Goal: Check status: Check status

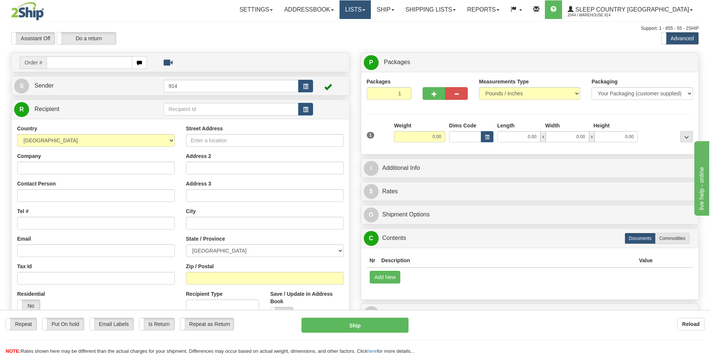
click at [371, 14] on link "Lists" at bounding box center [355, 9] width 31 height 19
click at [400, 12] on link "Ship" at bounding box center [385, 9] width 29 height 19
click at [392, 37] on span "OnHold / Order Queue" at bounding box center [366, 36] width 53 height 6
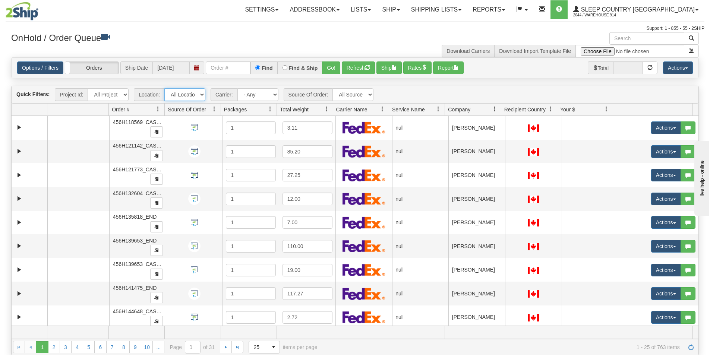
click at [199, 94] on select "All Locations 914 9009 [GEOGRAPHIC_DATA] SLE BEDDN ZINUC" at bounding box center [184, 94] width 41 height 13
select select "7603"
click at [164, 88] on select "All Locations 914 9009 [GEOGRAPHIC_DATA] SLE BEDDN ZINUC" at bounding box center [184, 94] width 41 height 13
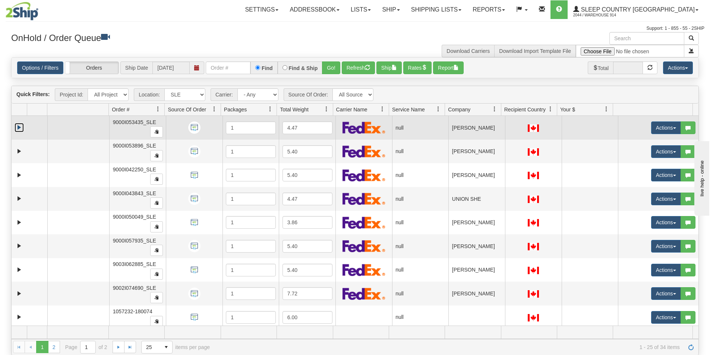
click at [21, 130] on link "Expand" at bounding box center [19, 127] width 9 height 9
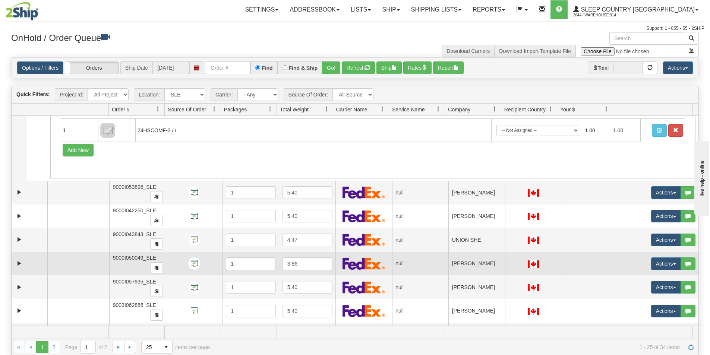
scroll to position [75, 0]
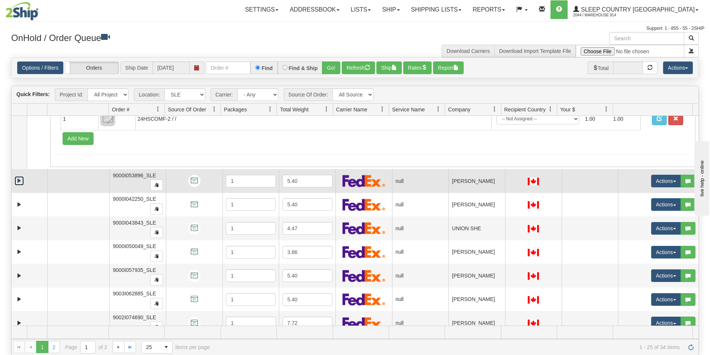
click at [15, 181] on link "Expand" at bounding box center [19, 180] width 9 height 9
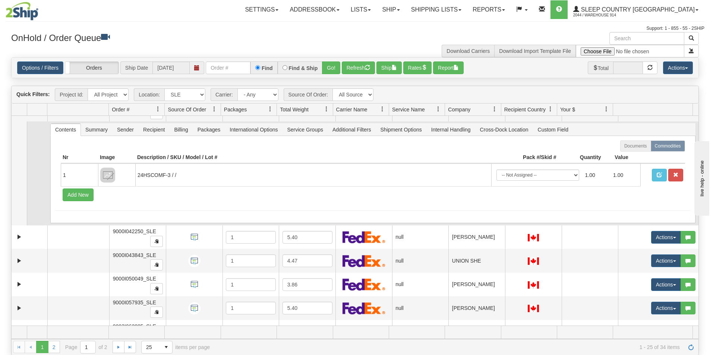
scroll to position [149, 0]
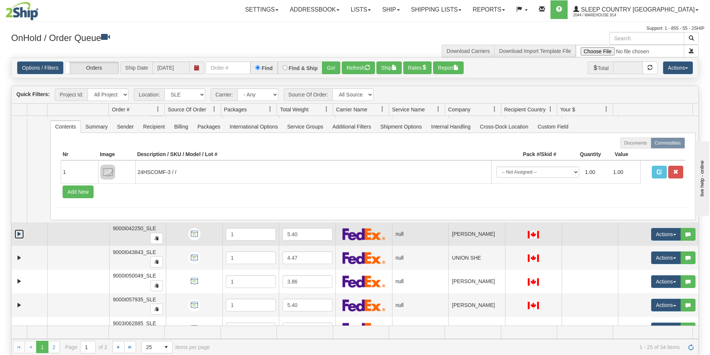
click at [16, 238] on link "Expand" at bounding box center [19, 234] width 9 height 9
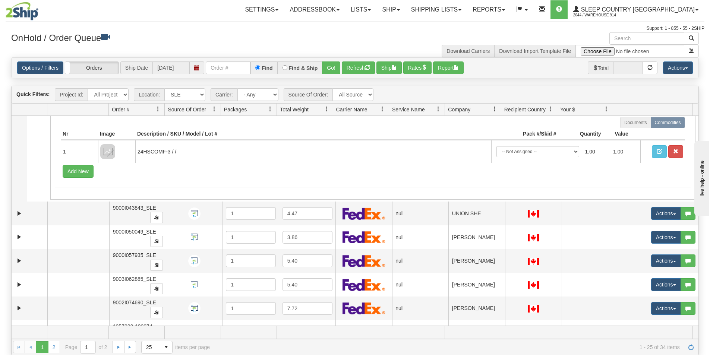
scroll to position [298, 0]
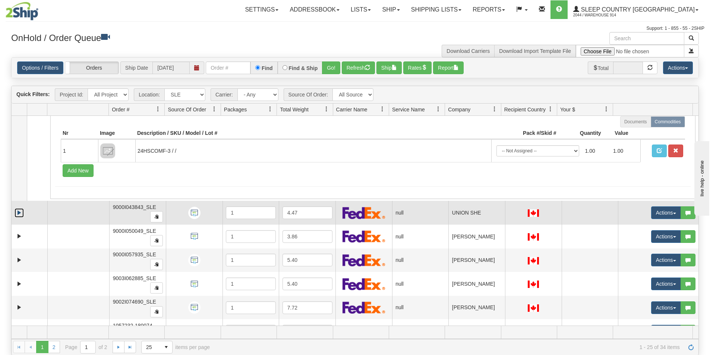
click at [18, 212] on link "Expand" at bounding box center [19, 212] width 9 height 9
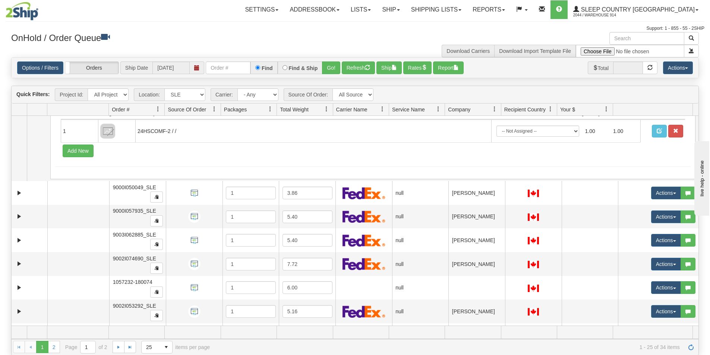
scroll to position [447, 0]
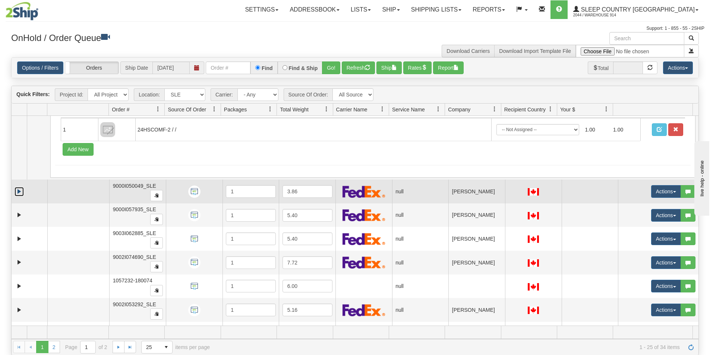
click at [21, 192] on link "Expand" at bounding box center [19, 191] width 9 height 9
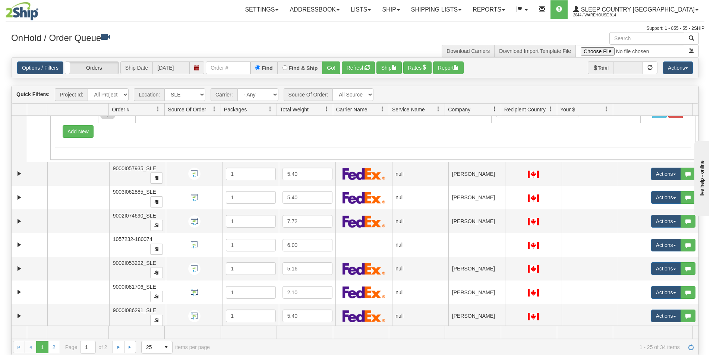
scroll to position [596, 0]
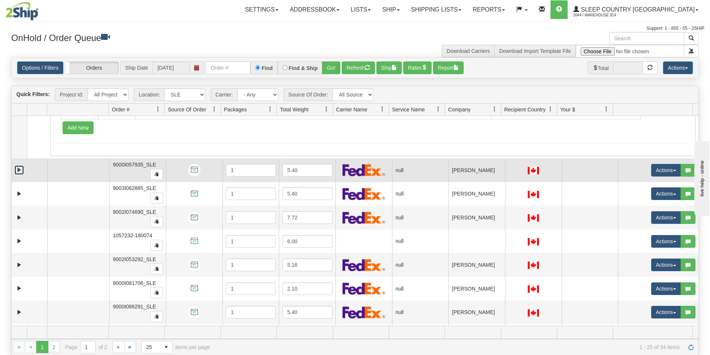
click at [21, 173] on link "Expand" at bounding box center [19, 169] width 9 height 9
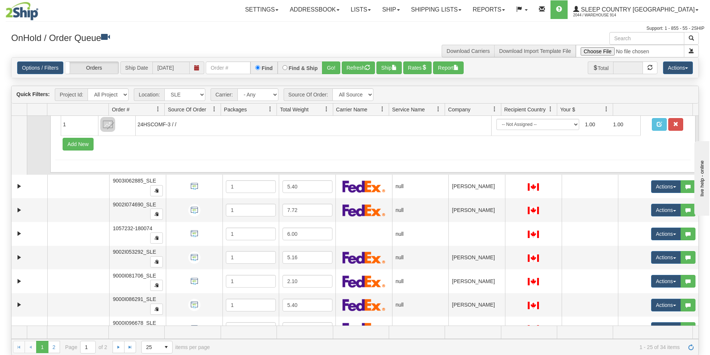
scroll to position [708, 0]
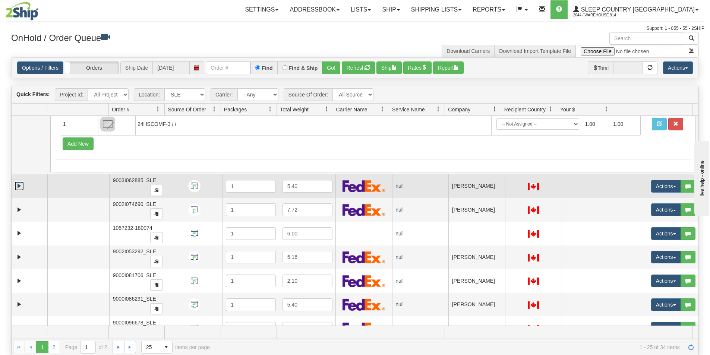
click at [20, 186] on link "Expand" at bounding box center [19, 185] width 9 height 9
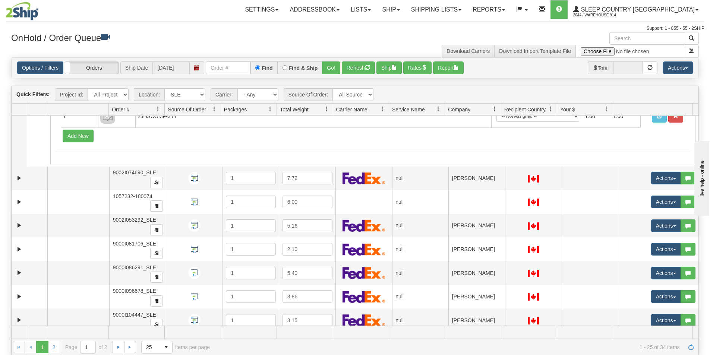
scroll to position [857, 0]
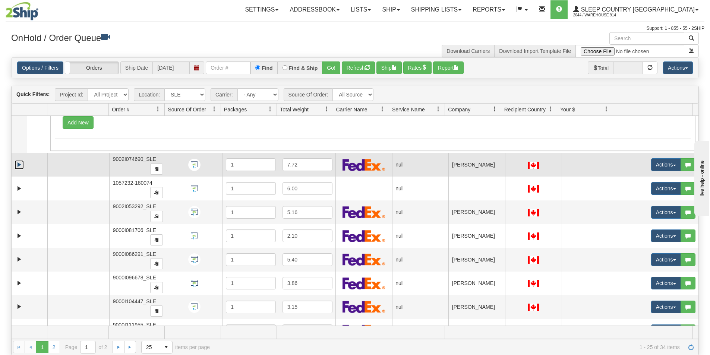
click at [20, 169] on link "Expand" at bounding box center [19, 164] width 9 height 9
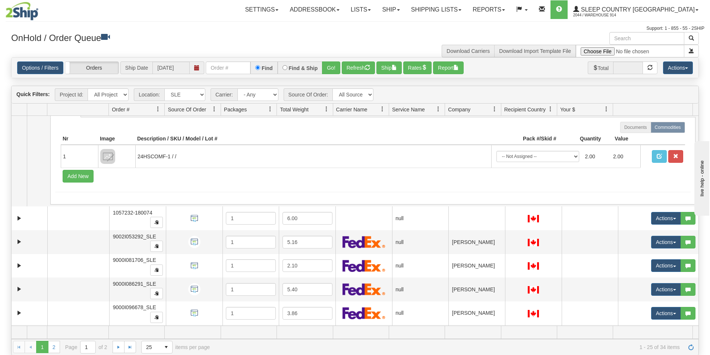
scroll to position [932, 0]
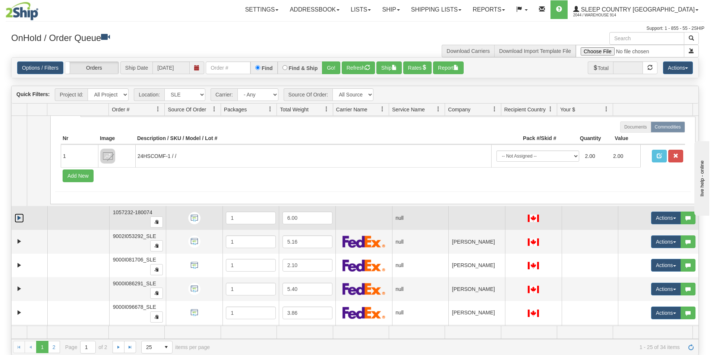
click at [18, 218] on link "Expand" at bounding box center [19, 218] width 9 height 9
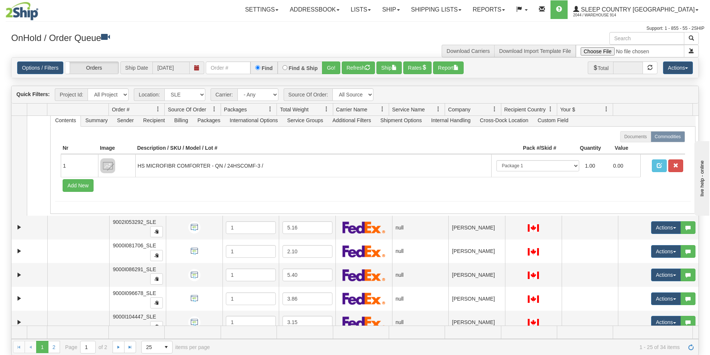
scroll to position [1081, 0]
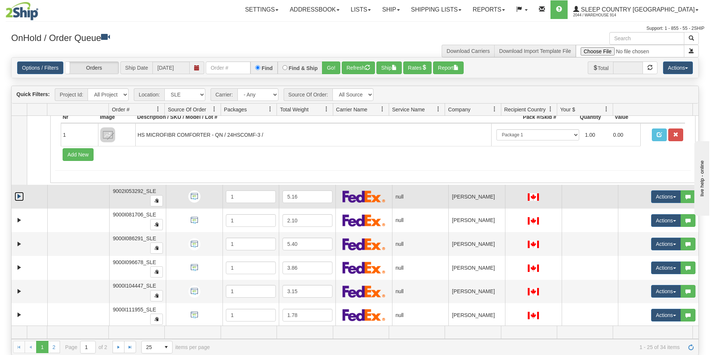
click at [16, 197] on link "Expand" at bounding box center [19, 196] width 9 height 9
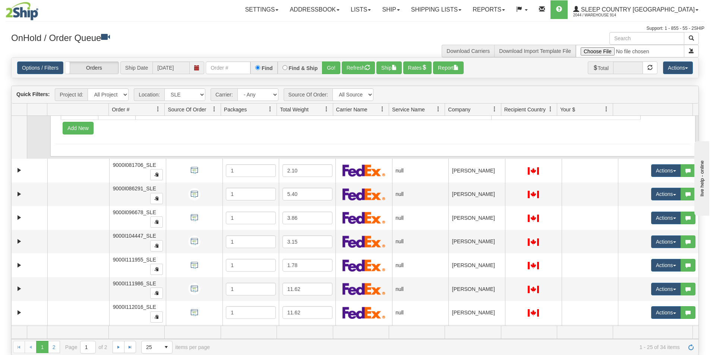
scroll to position [1267, 0]
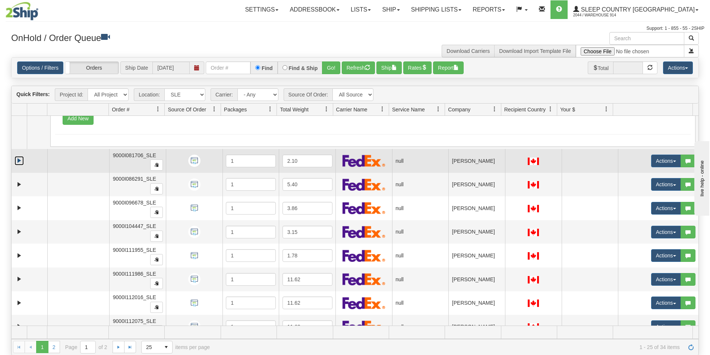
click at [21, 160] on link "Expand" at bounding box center [19, 160] width 9 height 9
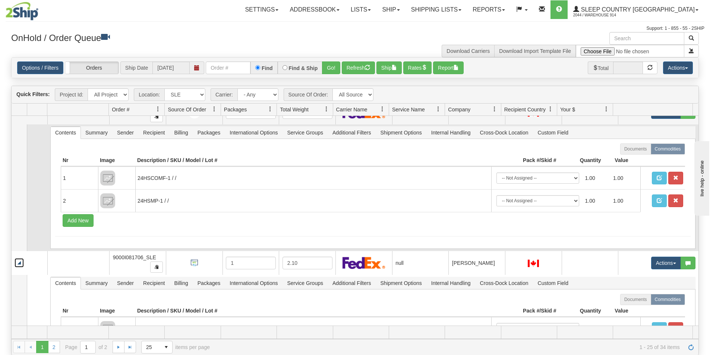
scroll to position [1155, 0]
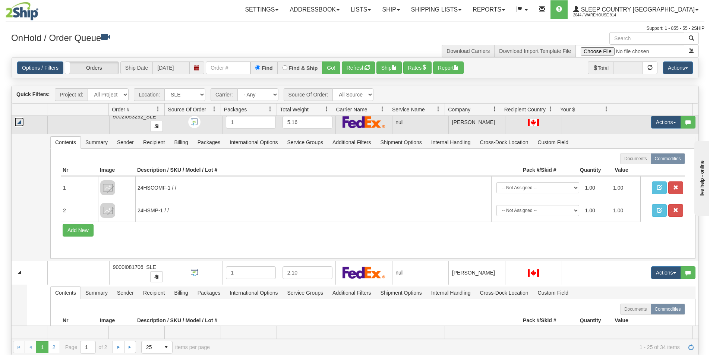
click at [19, 122] on link "Collapse" at bounding box center [19, 121] width 9 height 9
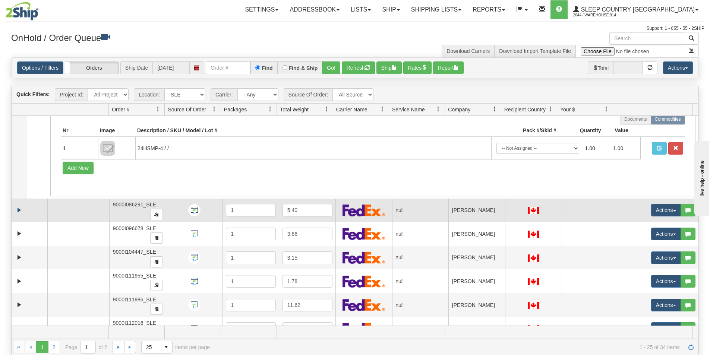
scroll to position [1230, 0]
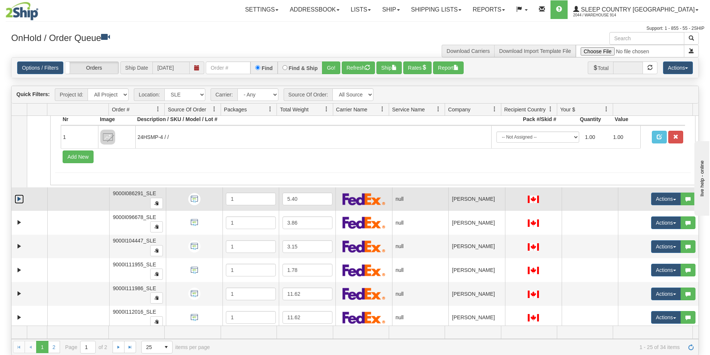
click at [17, 198] on link "Expand" at bounding box center [19, 199] width 9 height 9
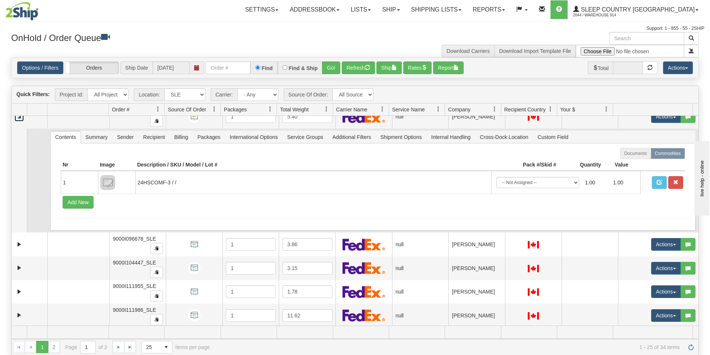
scroll to position [1267, 0]
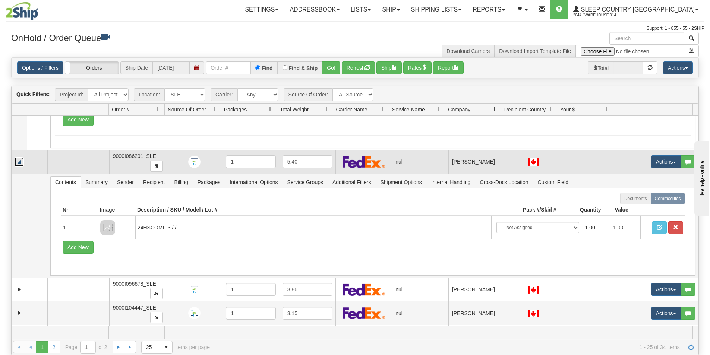
click at [20, 164] on link "Collapse" at bounding box center [19, 161] width 9 height 9
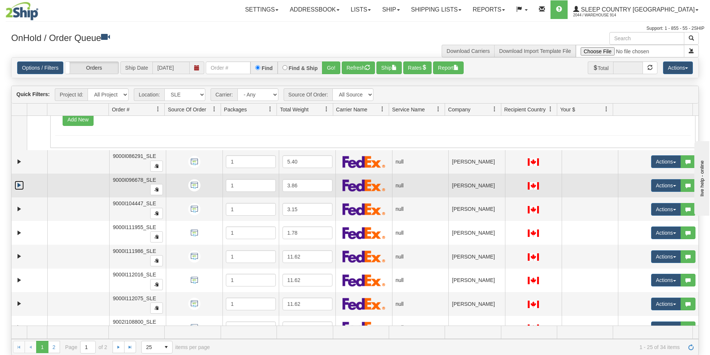
click at [18, 186] on link "Expand" at bounding box center [19, 185] width 9 height 9
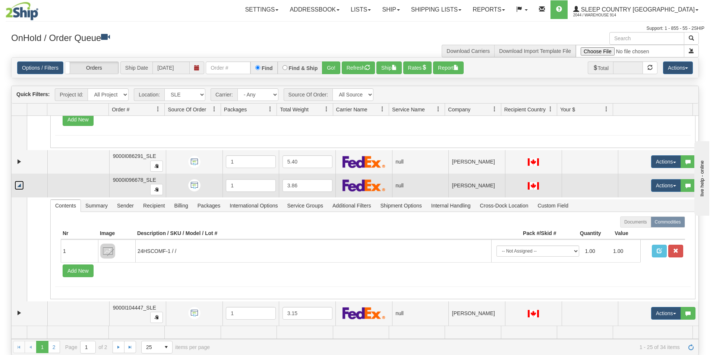
click at [18, 188] on link "Collapse" at bounding box center [19, 185] width 9 height 9
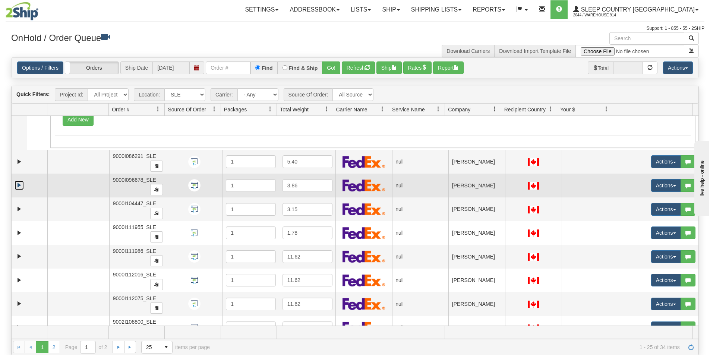
scroll to position [1304, 0]
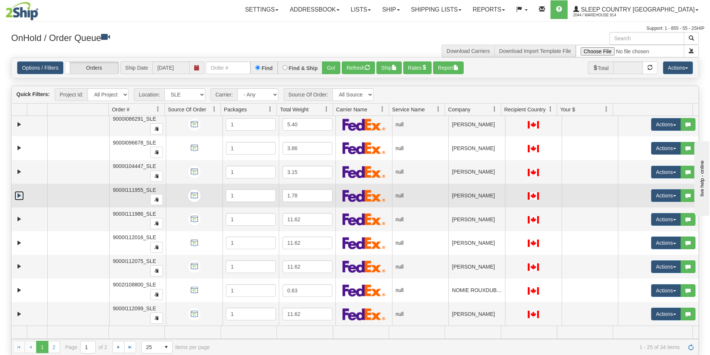
click at [18, 196] on link "Expand" at bounding box center [19, 195] width 9 height 9
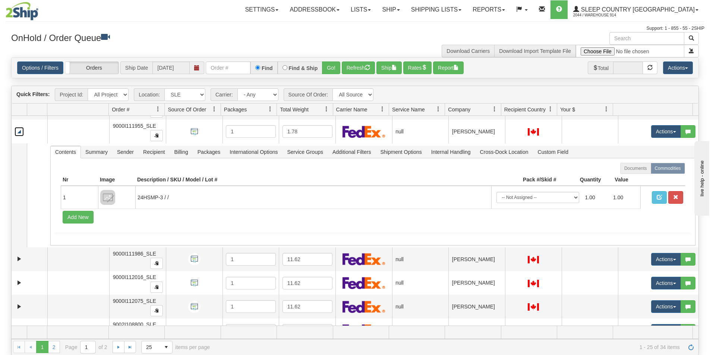
scroll to position [1379, 0]
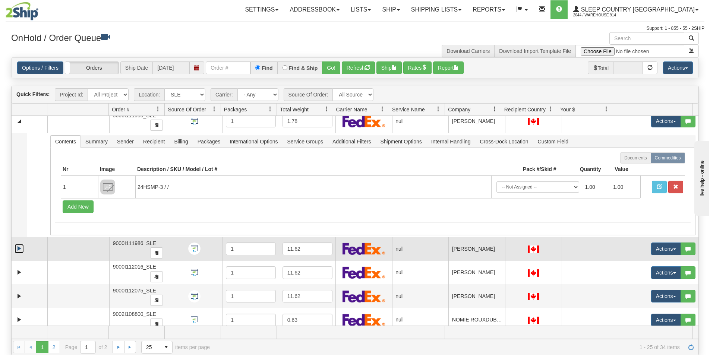
click at [19, 253] on link "Expand" at bounding box center [19, 248] width 9 height 9
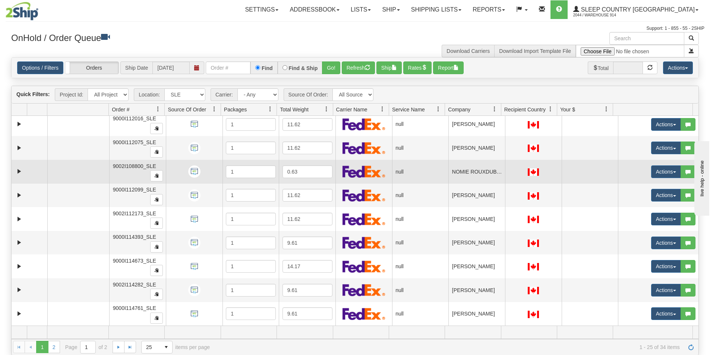
scroll to position [1557, 0]
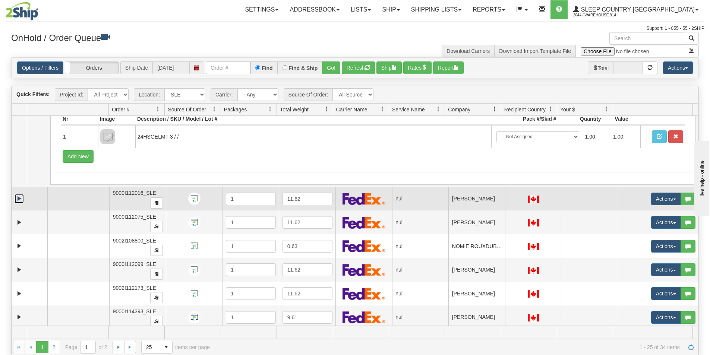
click at [17, 201] on link "Expand" at bounding box center [19, 198] width 9 height 9
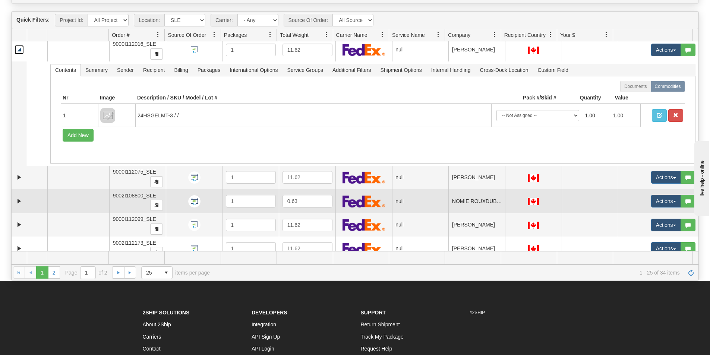
scroll to position [1706, 0]
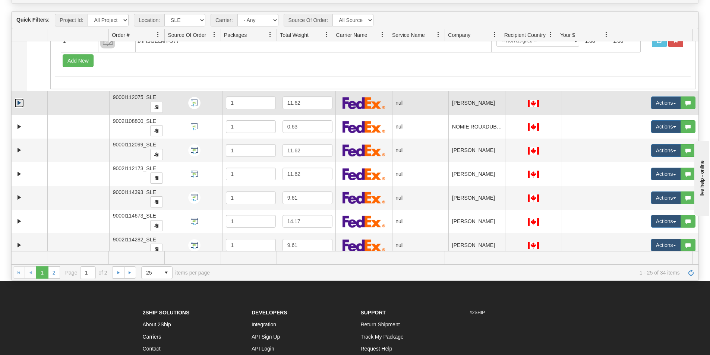
click at [15, 105] on link "Expand" at bounding box center [19, 102] width 9 height 9
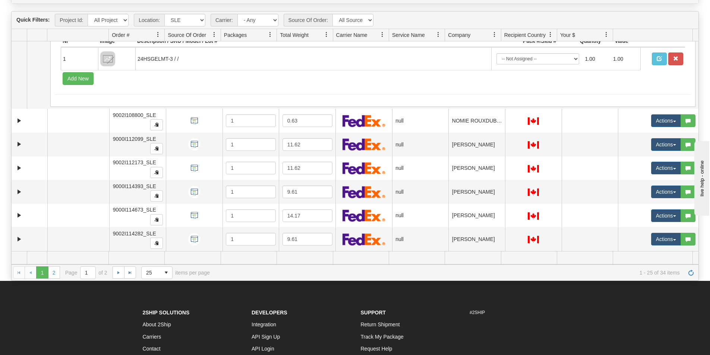
scroll to position [1818, 0]
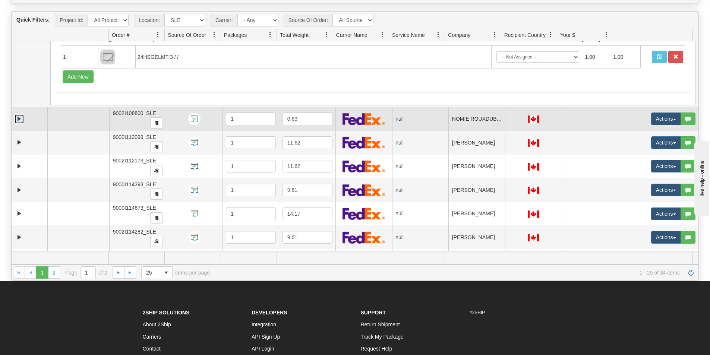
click at [20, 120] on link "Expand" at bounding box center [19, 118] width 9 height 9
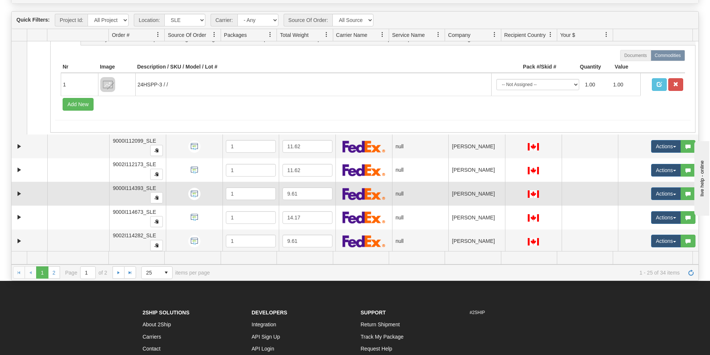
scroll to position [1944, 0]
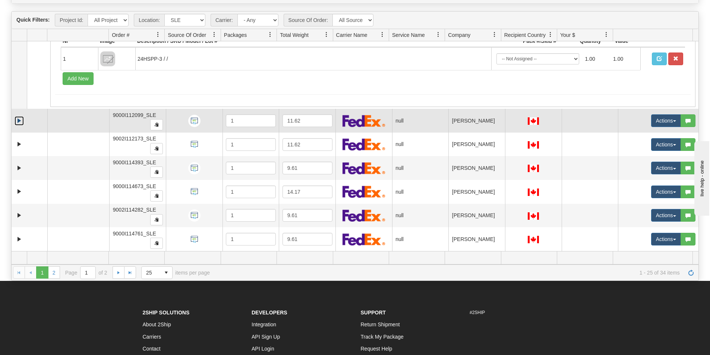
click at [15, 116] on link "Expand" at bounding box center [19, 120] width 9 height 9
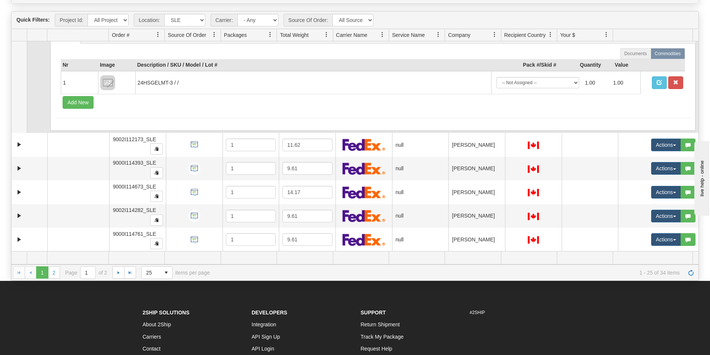
scroll to position [2048, 0]
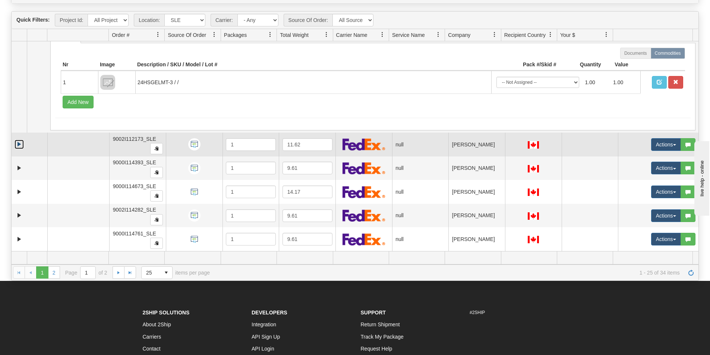
click at [18, 142] on link "Expand" at bounding box center [19, 144] width 9 height 9
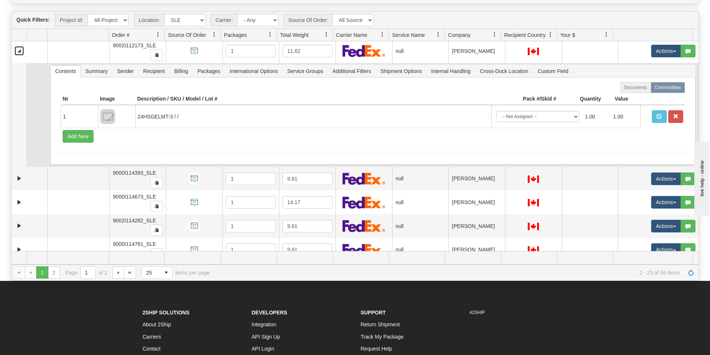
scroll to position [2152, 0]
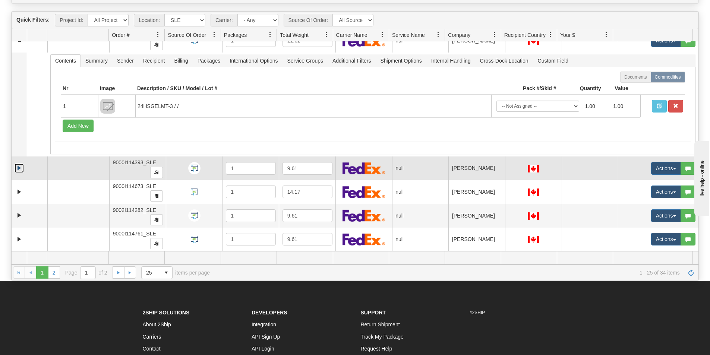
click at [15, 168] on link "Expand" at bounding box center [19, 168] width 9 height 9
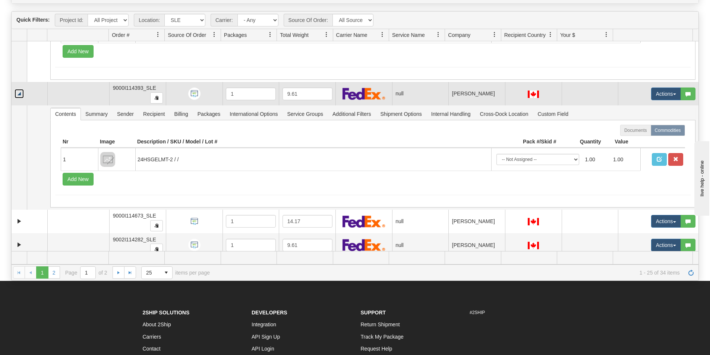
scroll to position [2255, 0]
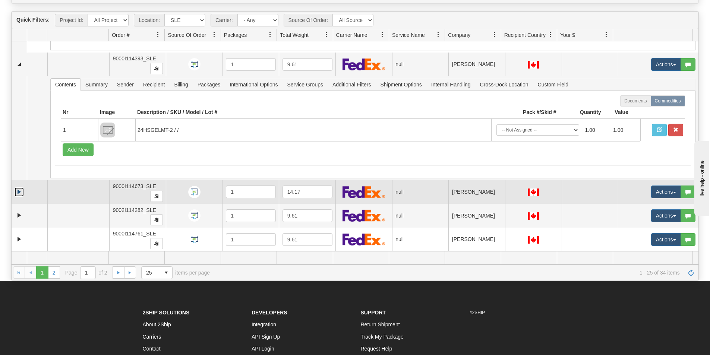
click at [19, 194] on link "Expand" at bounding box center [19, 191] width 9 height 9
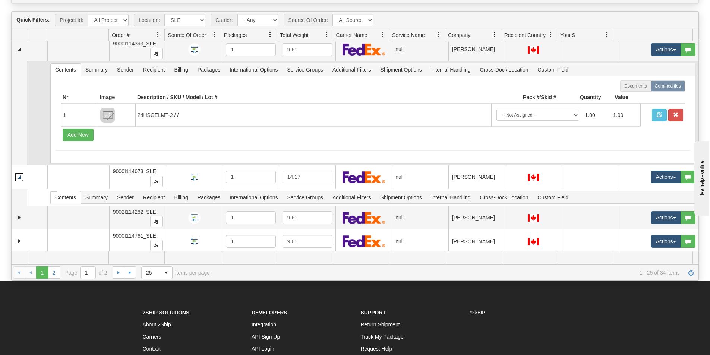
scroll to position [2272, 0]
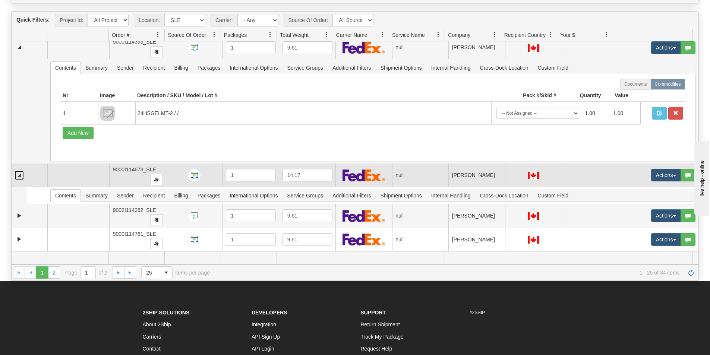
click at [19, 176] on link "Collapse" at bounding box center [19, 175] width 9 height 9
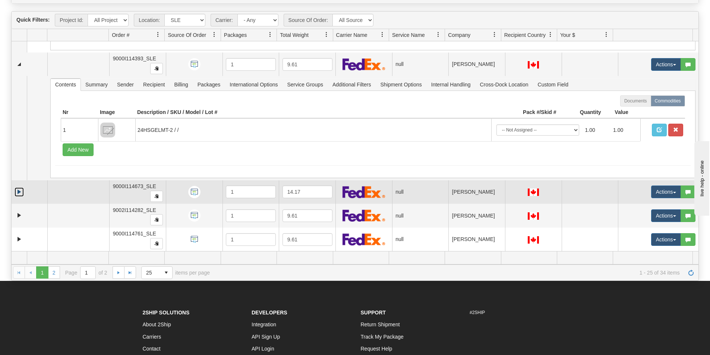
scroll to position [2255, 0]
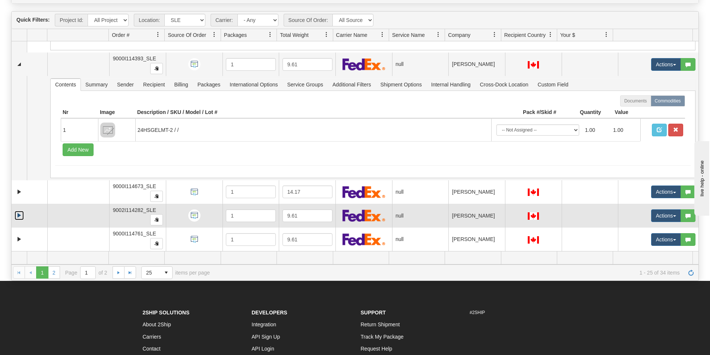
click at [17, 214] on link "Expand" at bounding box center [19, 215] width 9 height 9
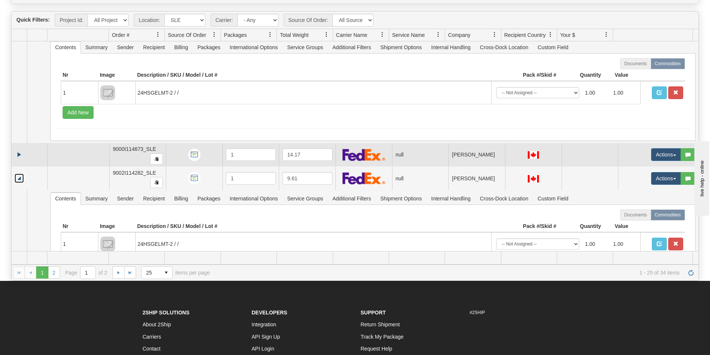
scroll to position [2330, 0]
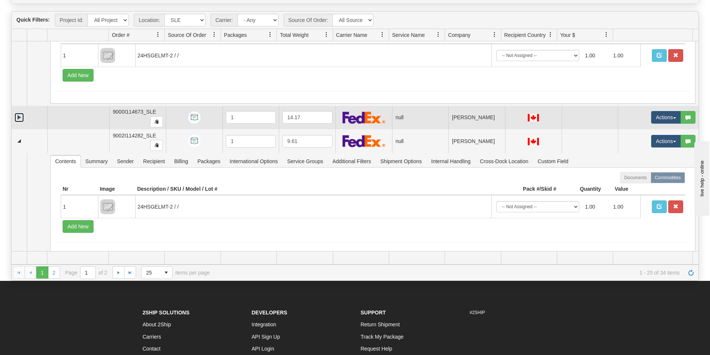
click at [21, 119] on link "Expand" at bounding box center [19, 117] width 9 height 9
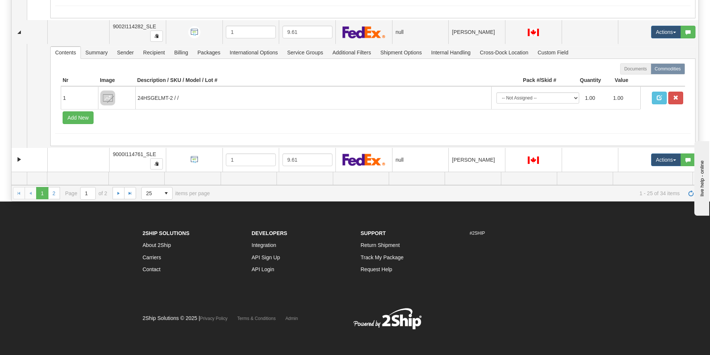
scroll to position [155, 0]
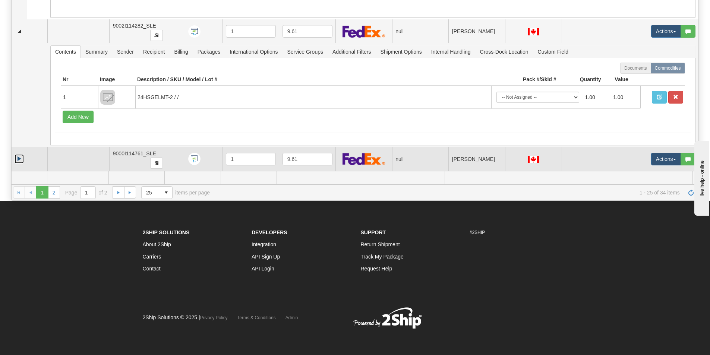
click at [18, 161] on link "Expand" at bounding box center [19, 158] width 9 height 9
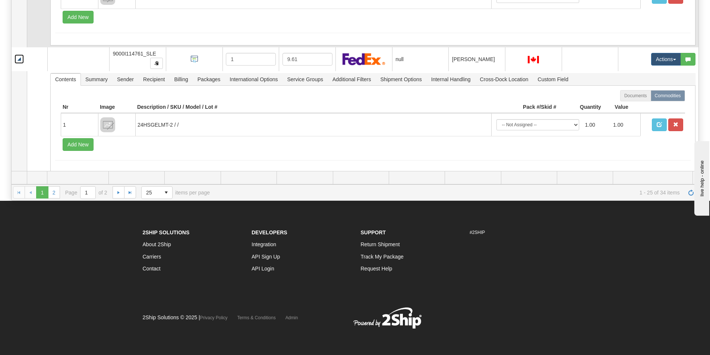
scroll to position [2568, 0]
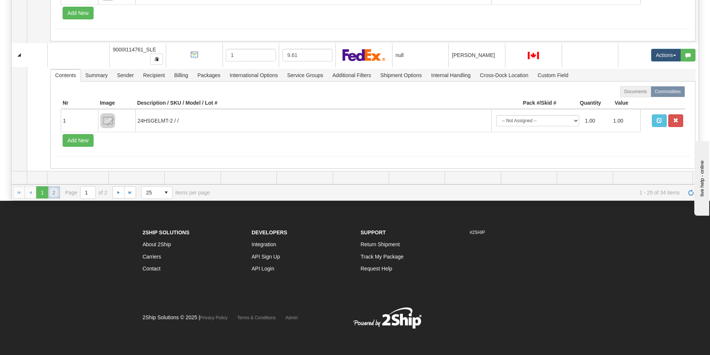
click at [55, 195] on link "2" at bounding box center [54, 192] width 12 height 12
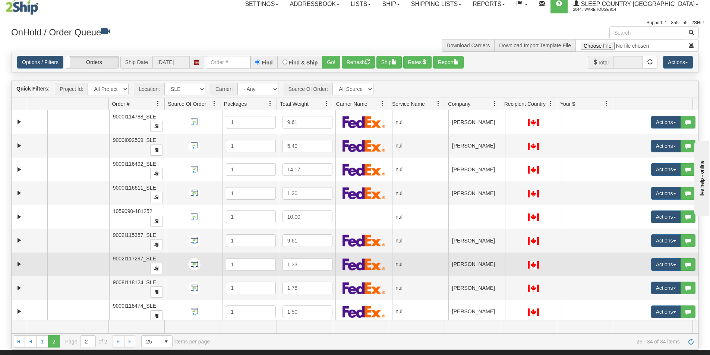
scroll to position [0, 0]
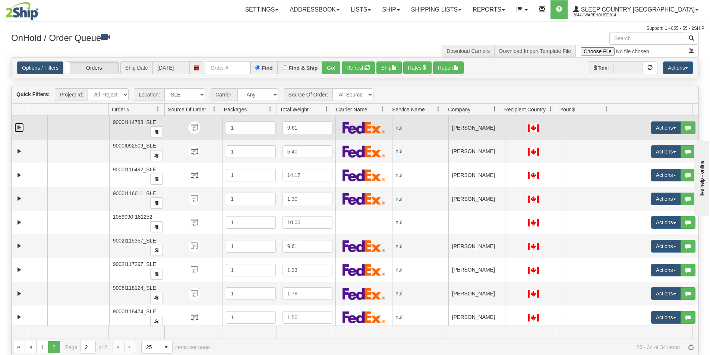
click at [18, 129] on link "Expand" at bounding box center [19, 127] width 9 height 9
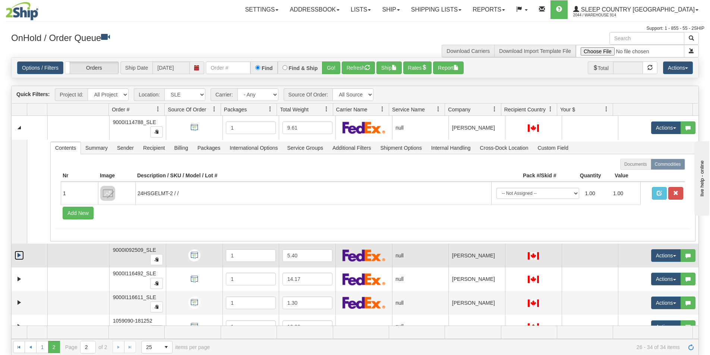
click at [18, 255] on link "Expand" at bounding box center [19, 255] width 9 height 9
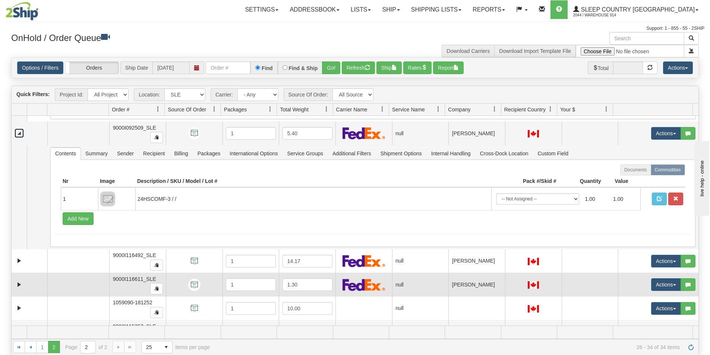
scroll to position [149, 0]
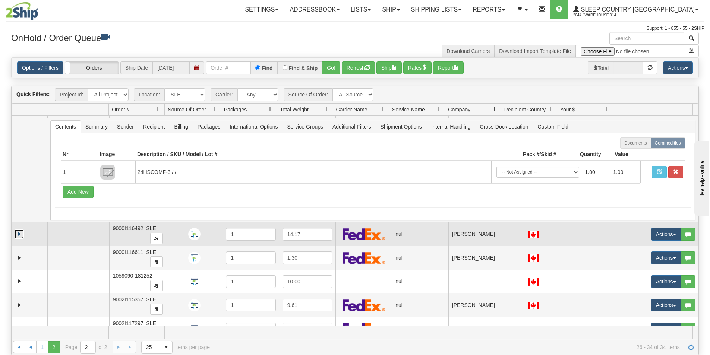
click at [19, 235] on link "Expand" at bounding box center [19, 234] width 9 height 9
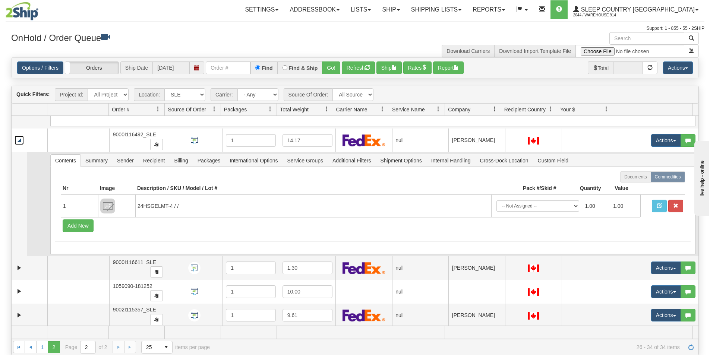
scroll to position [261, 0]
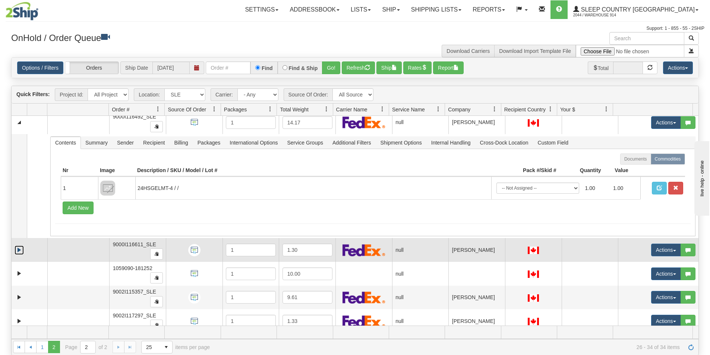
click at [16, 252] on link "Expand" at bounding box center [19, 250] width 9 height 9
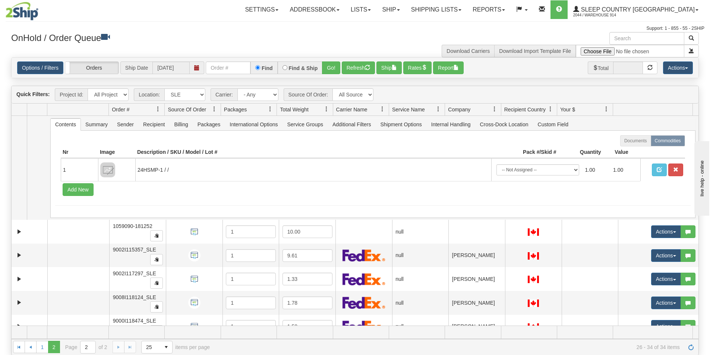
scroll to position [410, 0]
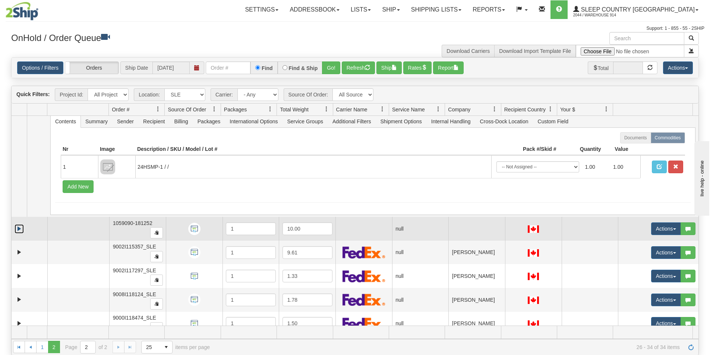
click at [15, 229] on link "Expand" at bounding box center [19, 228] width 9 height 9
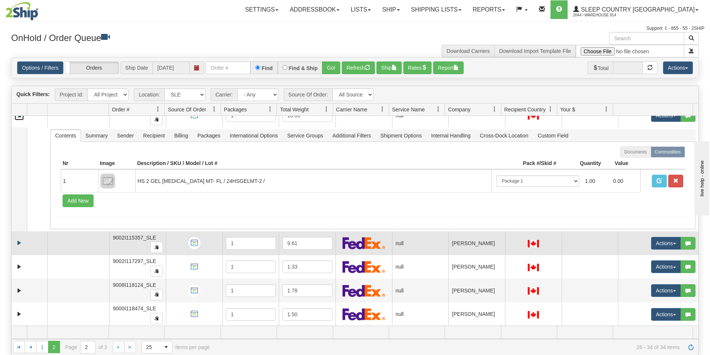
scroll to position [524, 0]
click at [19, 247] on link "Expand" at bounding box center [19, 242] width 9 height 9
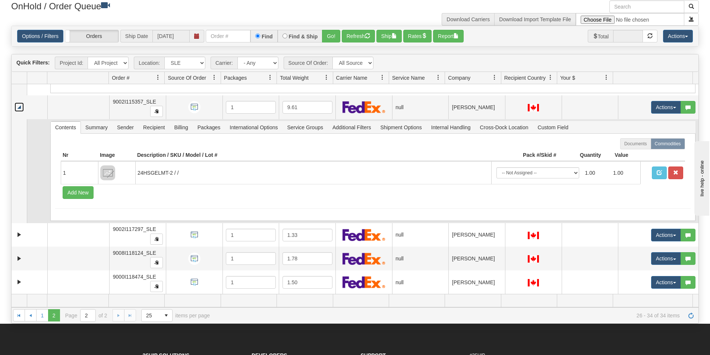
scroll to position [75, 0]
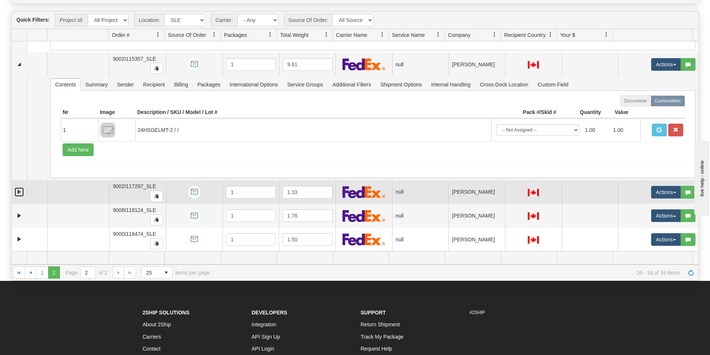
click at [16, 192] on link "Expand" at bounding box center [19, 191] width 9 height 9
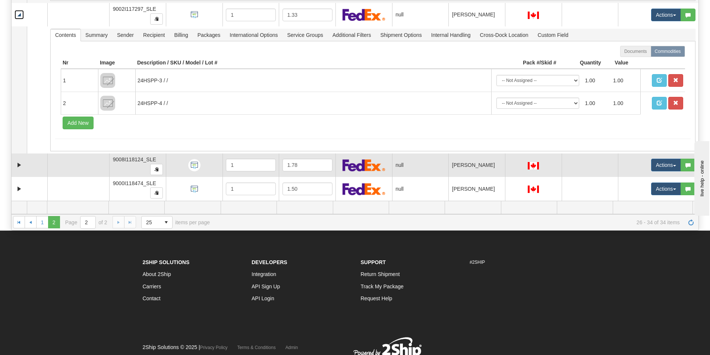
scroll to position [149, 0]
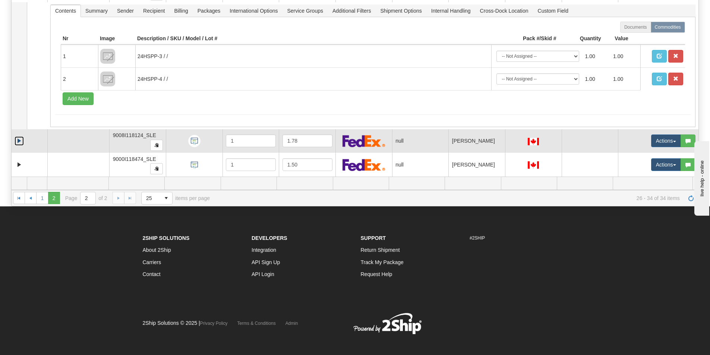
click at [19, 141] on link "Expand" at bounding box center [19, 140] width 9 height 9
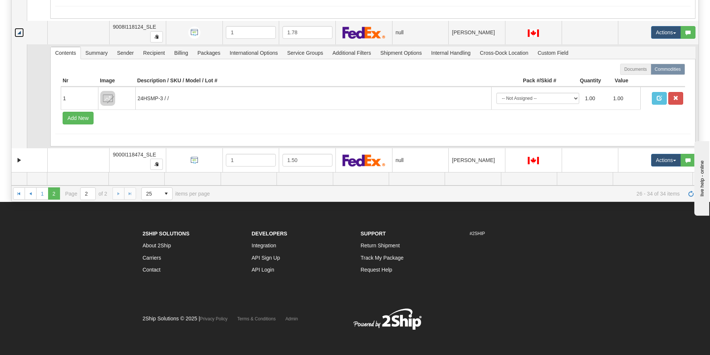
scroll to position [155, 0]
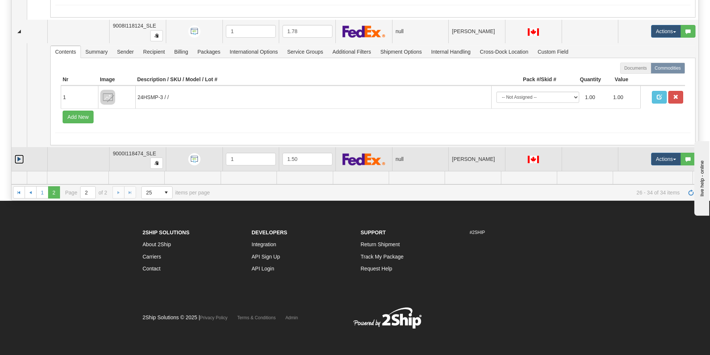
click at [17, 159] on link "Expand" at bounding box center [19, 159] width 9 height 9
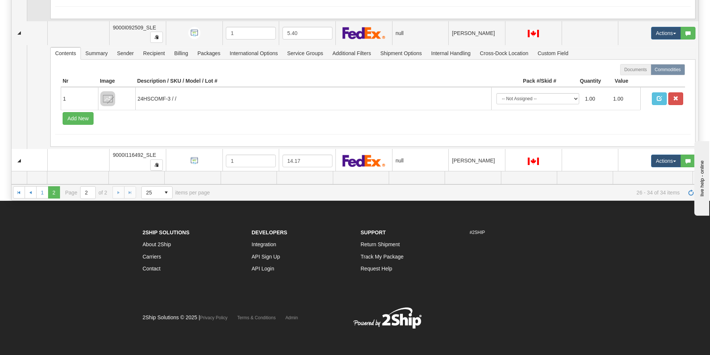
scroll to position [0, 0]
